Goal: Information Seeking & Learning: Find specific fact

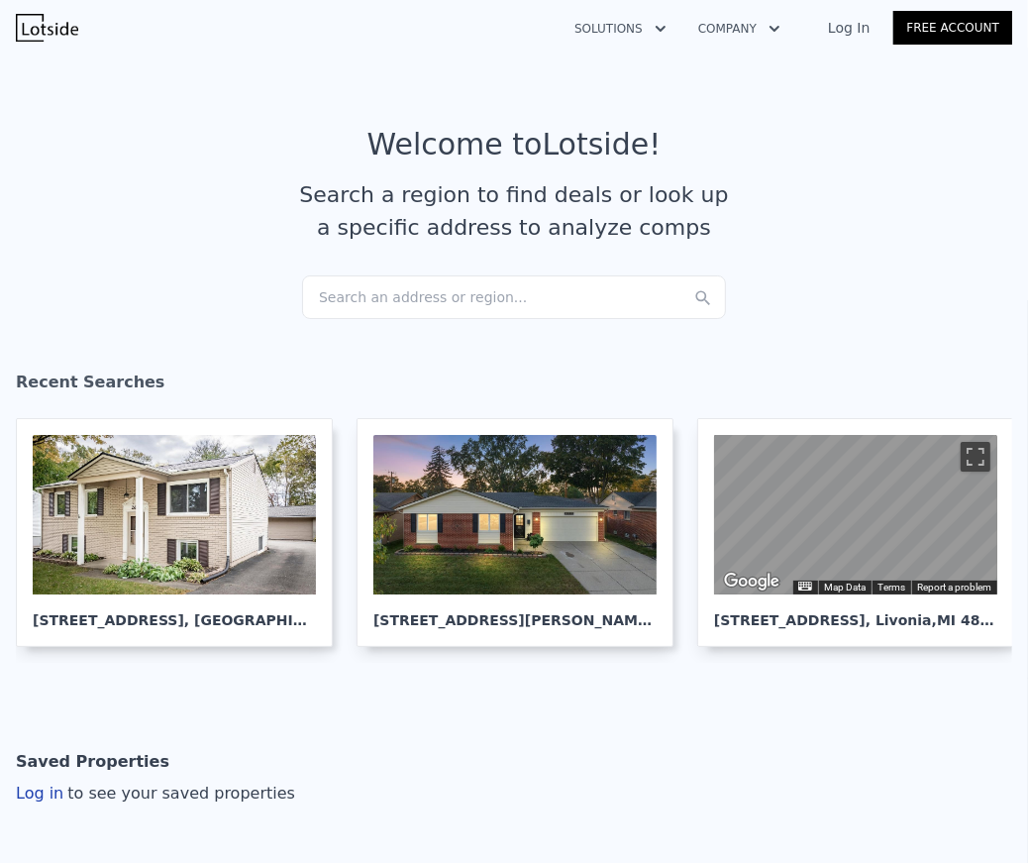
click at [440, 315] on div "Search an address or region..." at bounding box center [514, 297] width 424 height 44
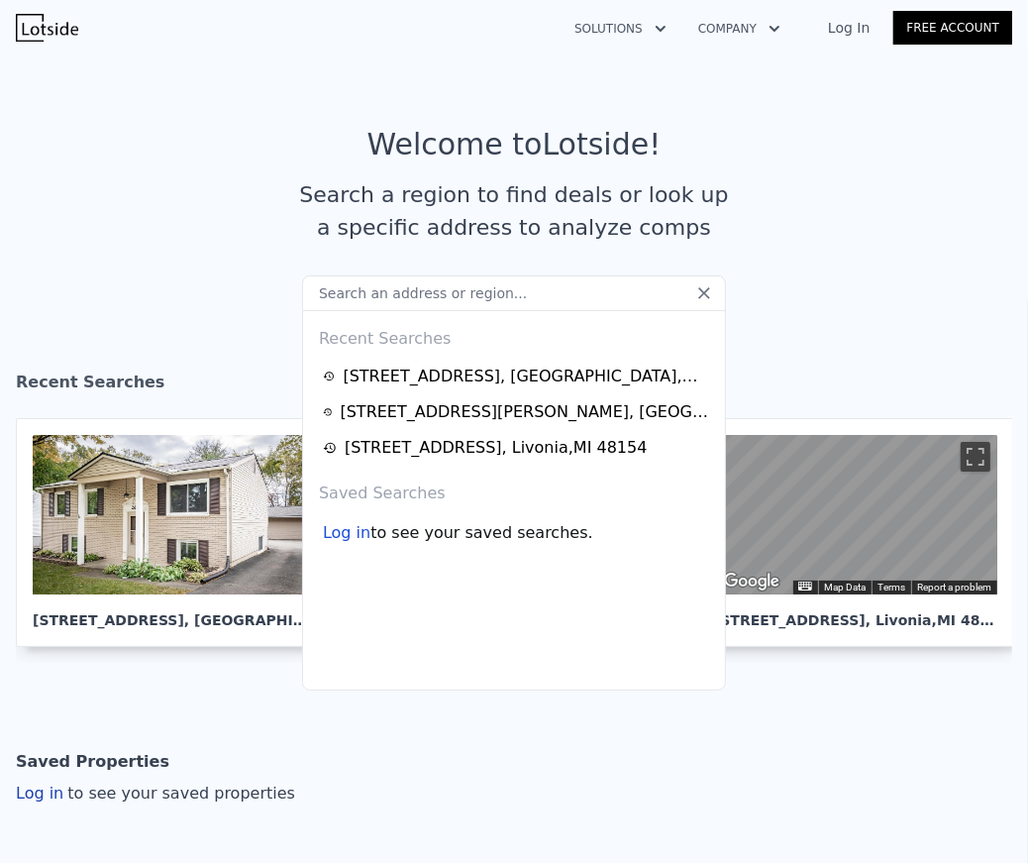
click at [477, 299] on input "text" at bounding box center [514, 293] width 424 height 36
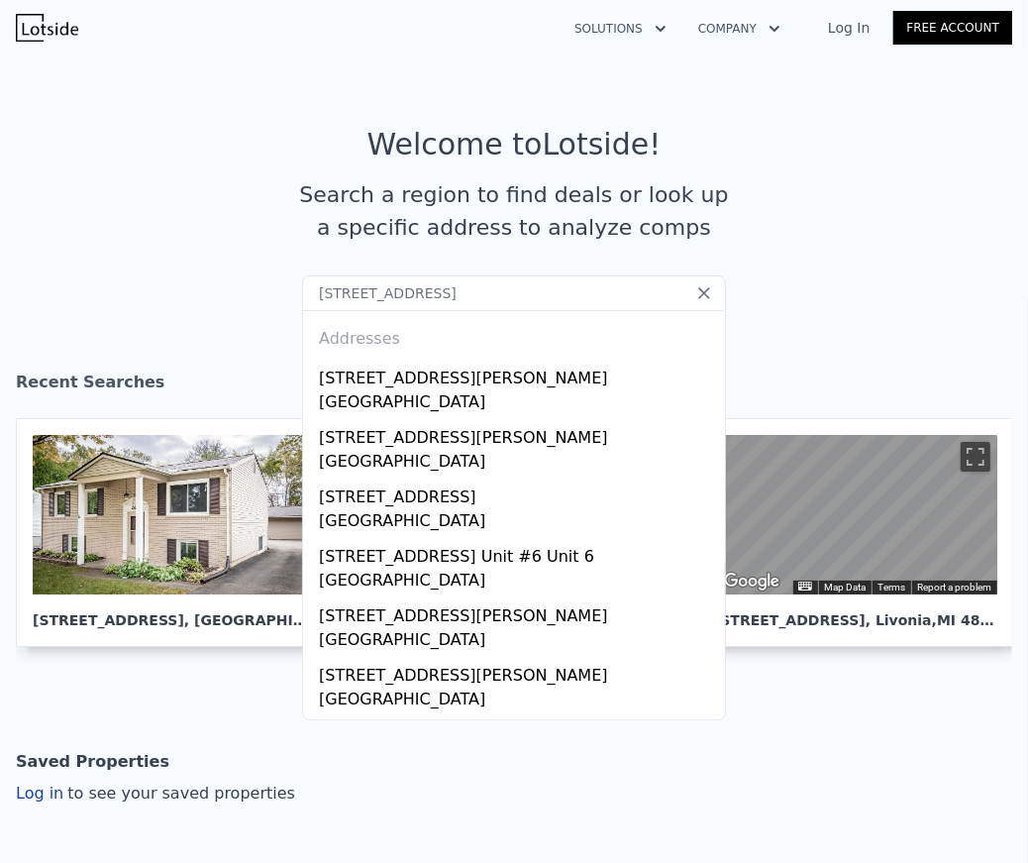
click at [503, 293] on input "[STREET_ADDRESS]" at bounding box center [514, 293] width 424 height 36
click at [518, 300] on input "[STREET_ADDRESS]" at bounding box center [514, 293] width 424 height 36
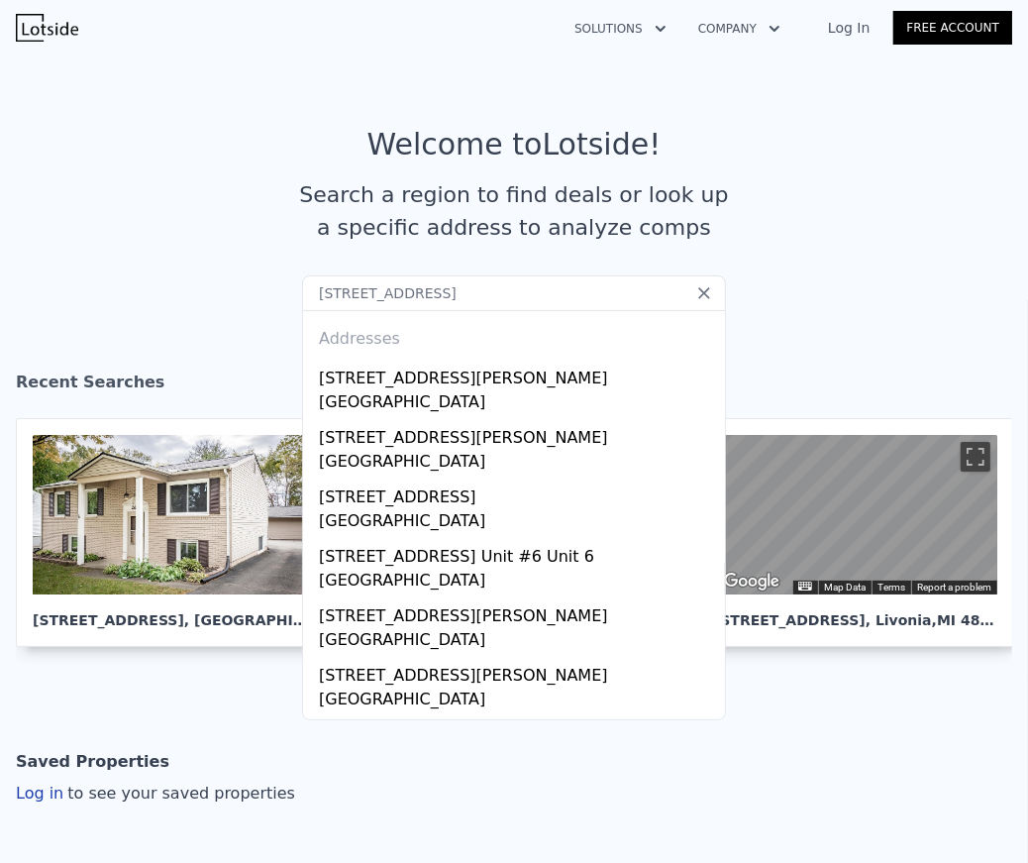
click at [518, 300] on input "[STREET_ADDRESS]" at bounding box center [514, 293] width 424 height 36
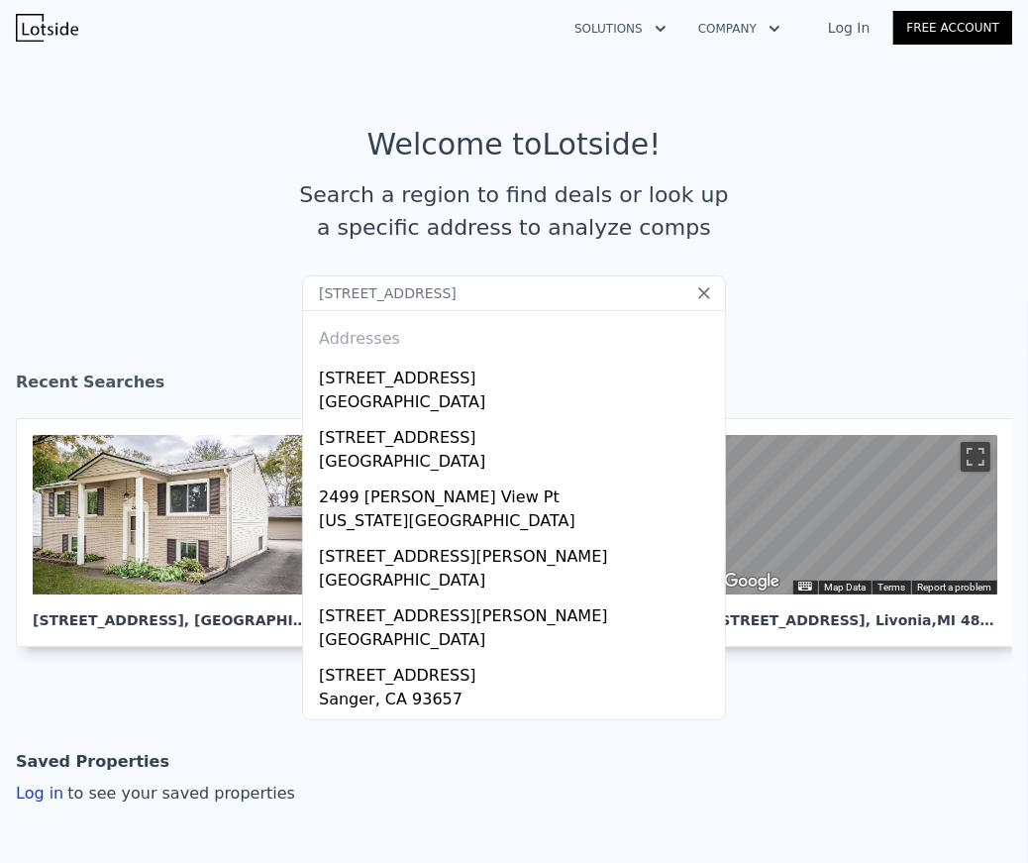
click at [590, 293] on input "[STREET_ADDRESS]" at bounding box center [514, 293] width 424 height 36
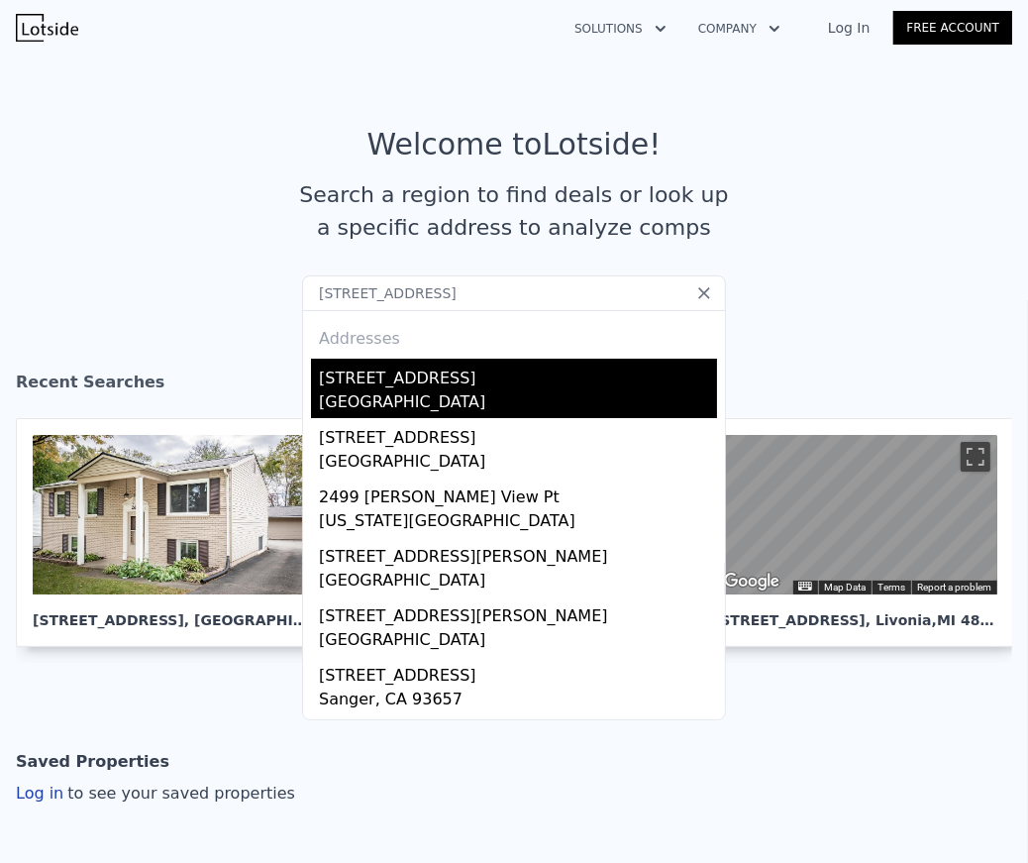
type input "[STREET_ADDRESS]"
click at [495, 381] on div "[STREET_ADDRESS]" at bounding box center [518, 375] width 398 height 32
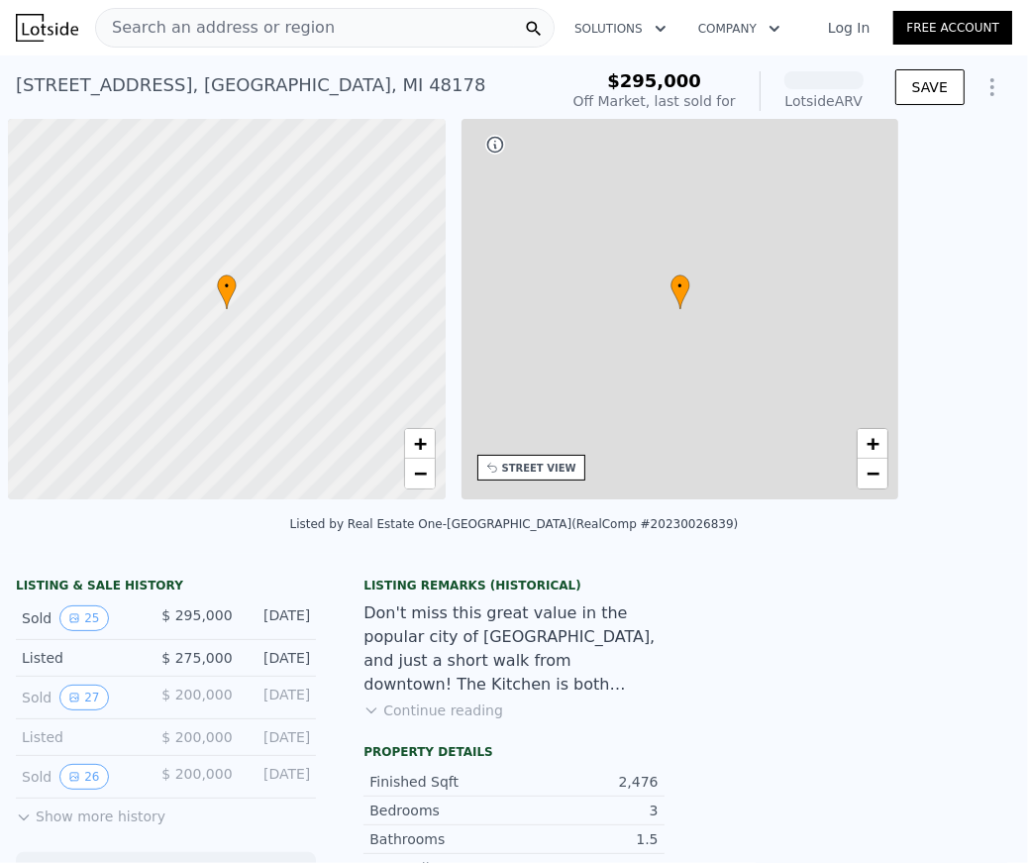
scroll to position [0, 7]
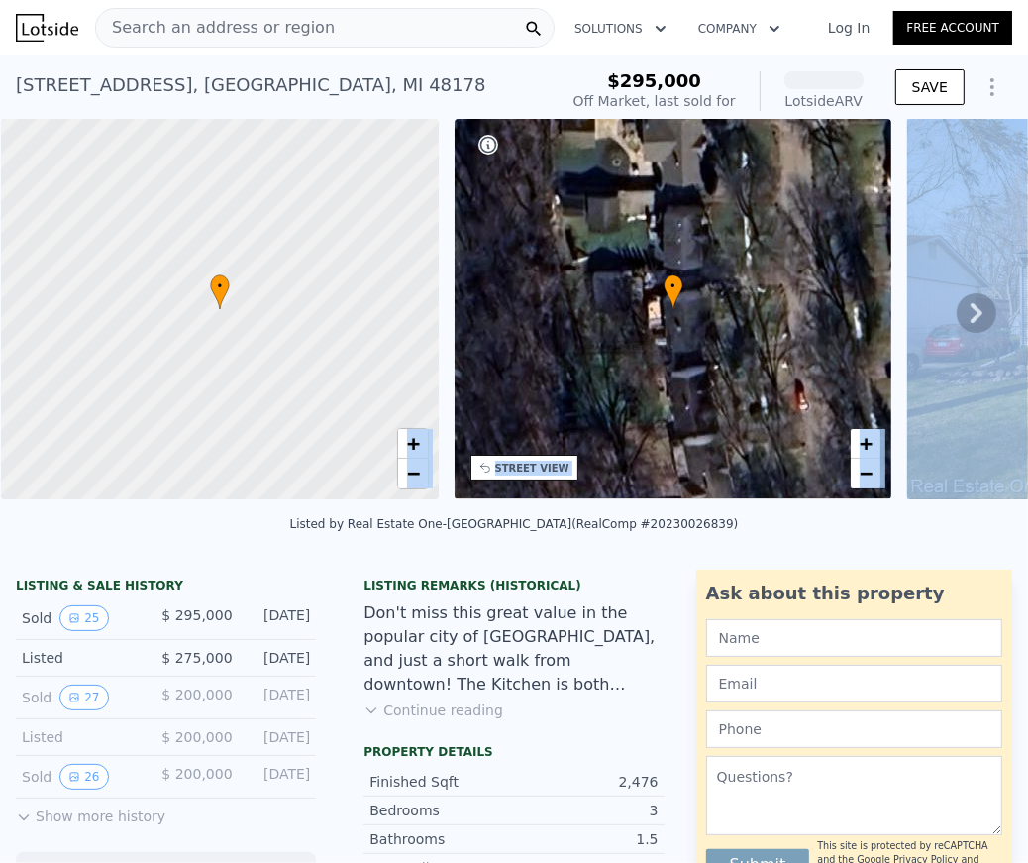
drag, startPoint x: 86, startPoint y: 519, endPoint x: 172, endPoint y: 516, distance: 86.3
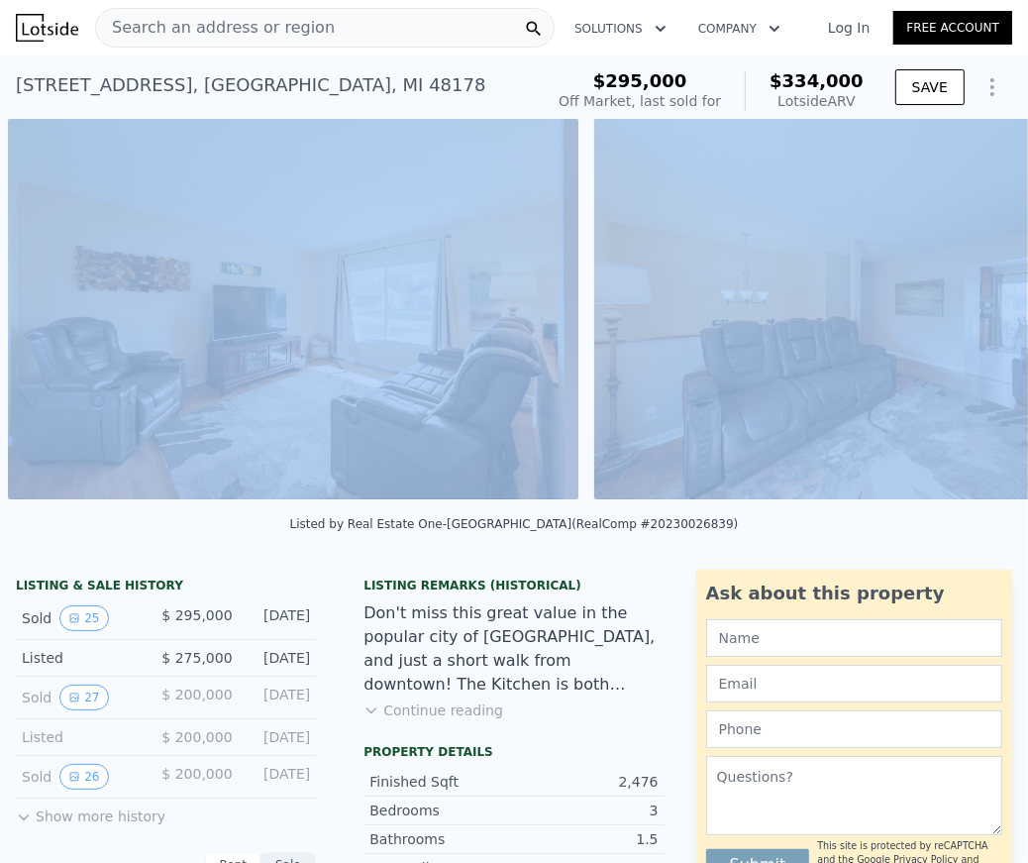
drag, startPoint x: 87, startPoint y: 504, endPoint x: 274, endPoint y: 522, distance: 188.1
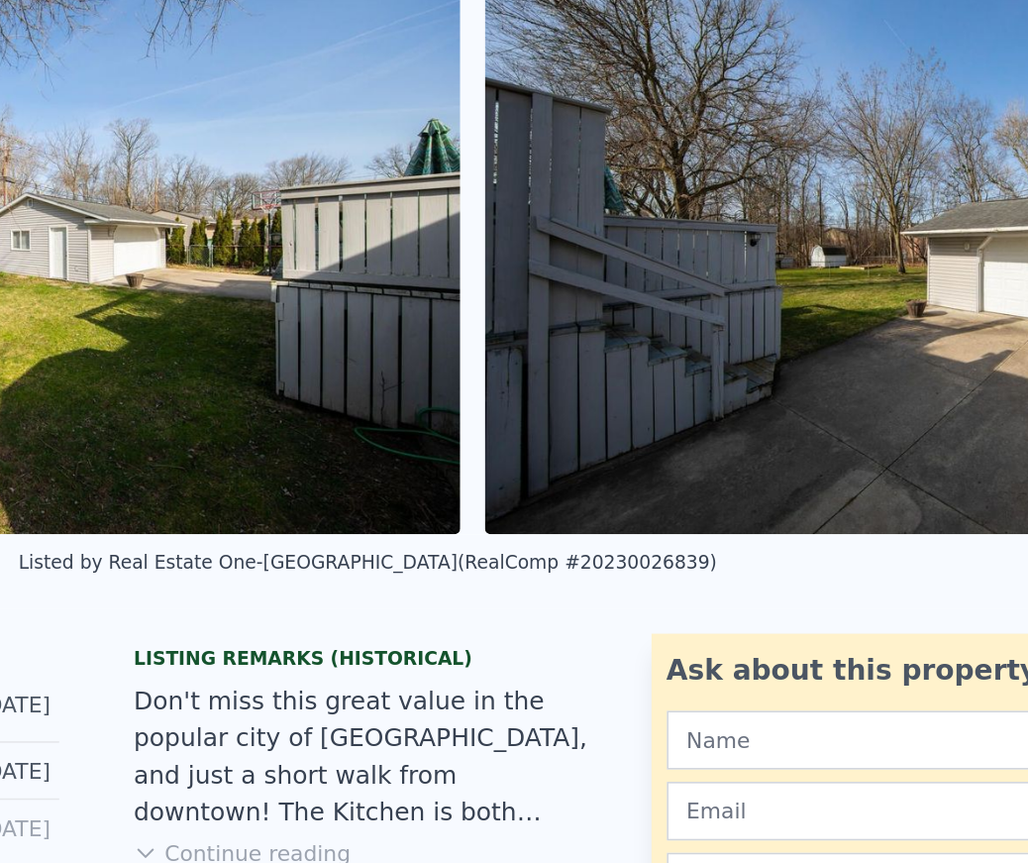
scroll to position [0, 13805]
